Goal: Navigation & Orientation: Find specific page/section

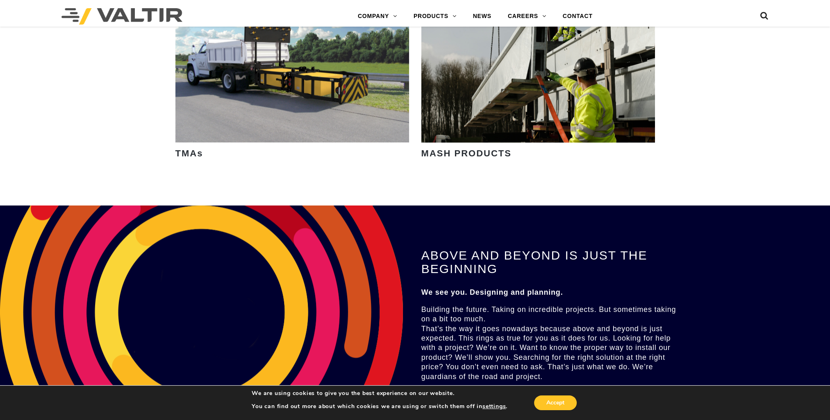
scroll to position [1188, 0]
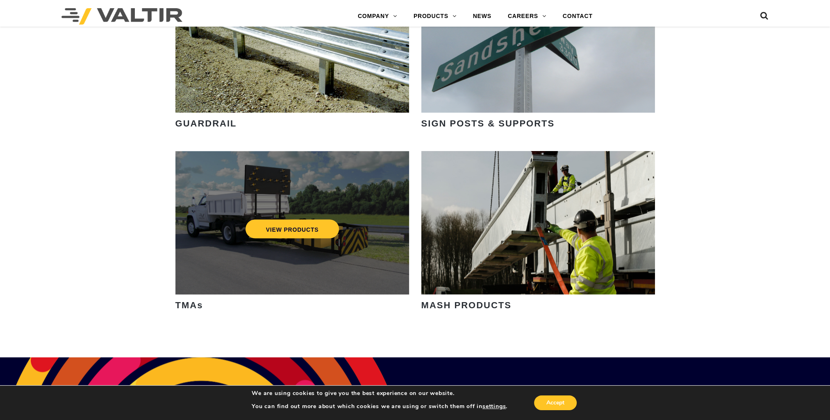
click at [319, 216] on div "VIEW PRODUCTS" at bounding box center [292, 228] width 201 height 27
click at [308, 229] on link "VIEW PRODUCTS" at bounding box center [292, 229] width 94 height 19
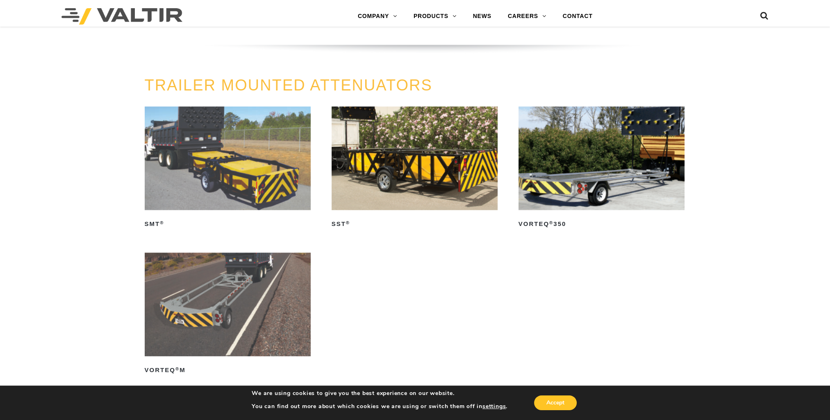
scroll to position [739, 0]
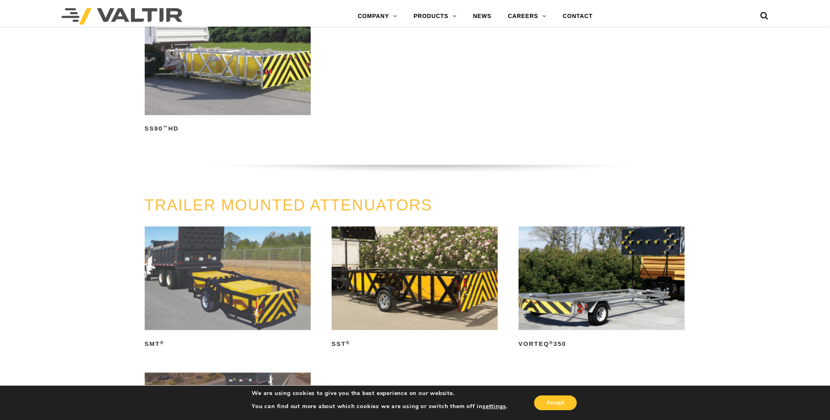
drag, startPoint x: 270, startPoint y: 180, endPoint x: 375, endPoint y: 51, distance: 166.0
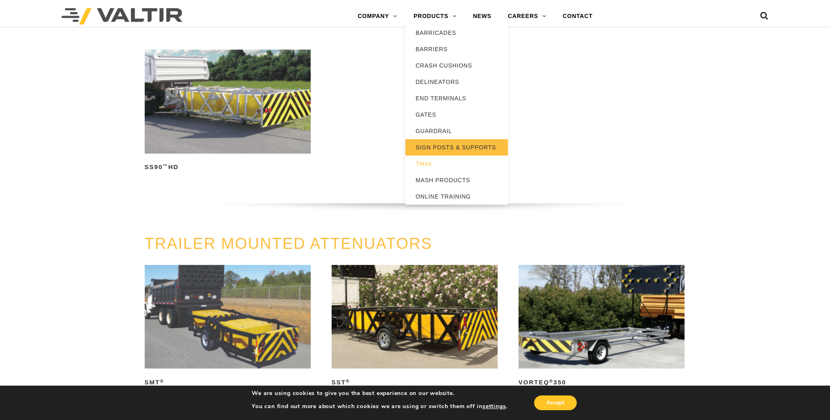
click at [439, 143] on link "SIGN POSTS & SUPPORTS" at bounding box center [456, 147] width 102 height 16
